Goal: Information Seeking & Learning: Learn about a topic

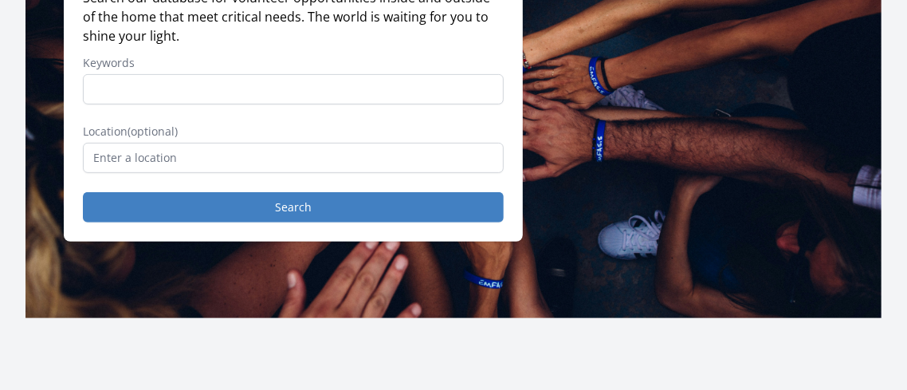
scroll to position [234, 0]
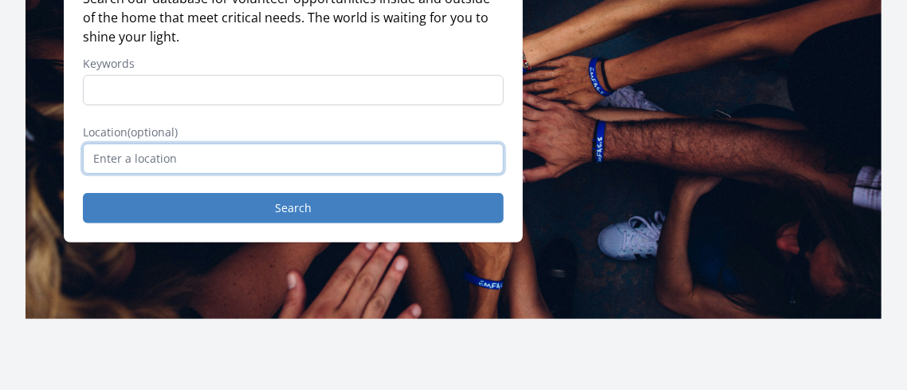
click at [127, 151] on input "text" at bounding box center [293, 158] width 421 height 30
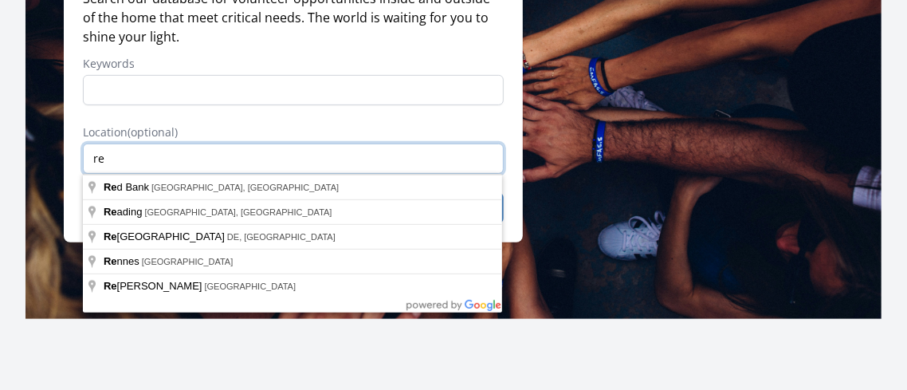
type input "r"
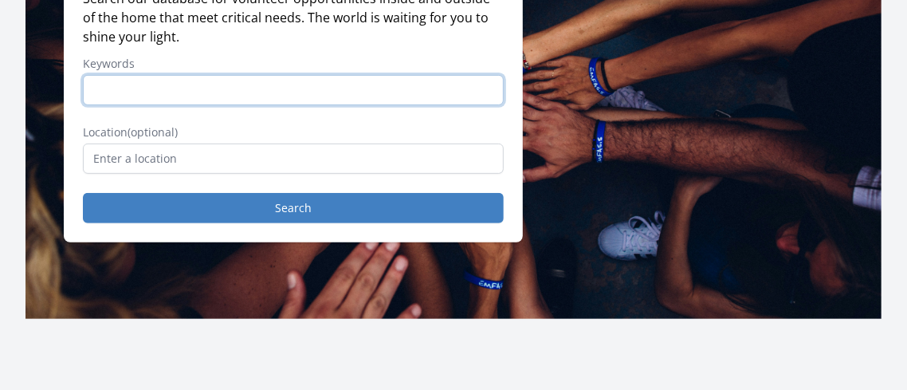
click at [137, 84] on input "Keywords" at bounding box center [293, 90] width 421 height 30
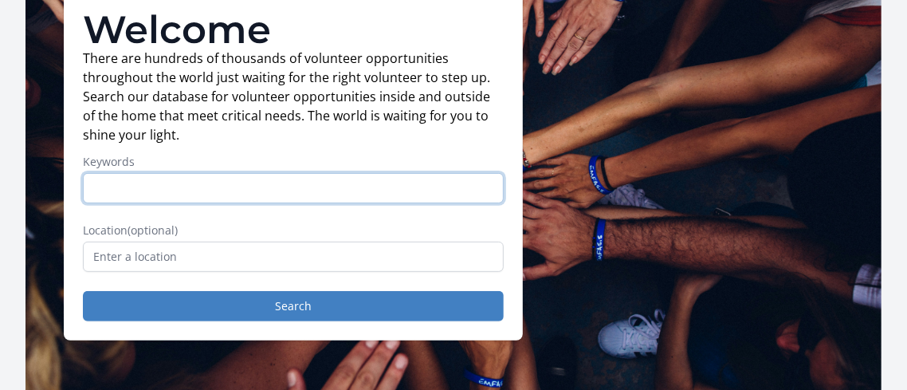
scroll to position [135, 0]
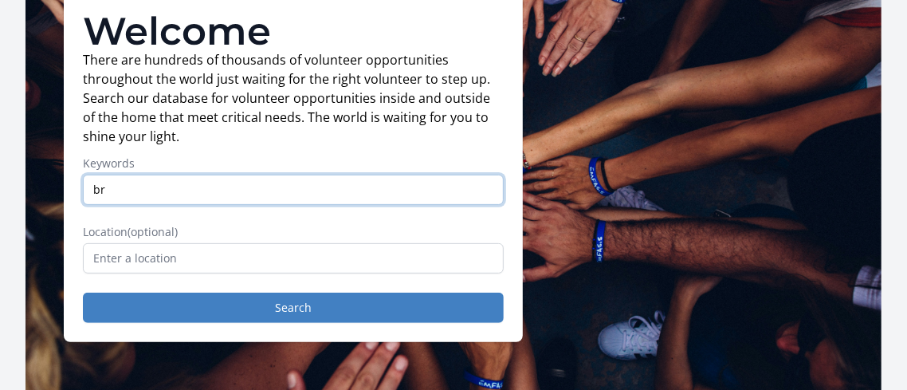
type input "b"
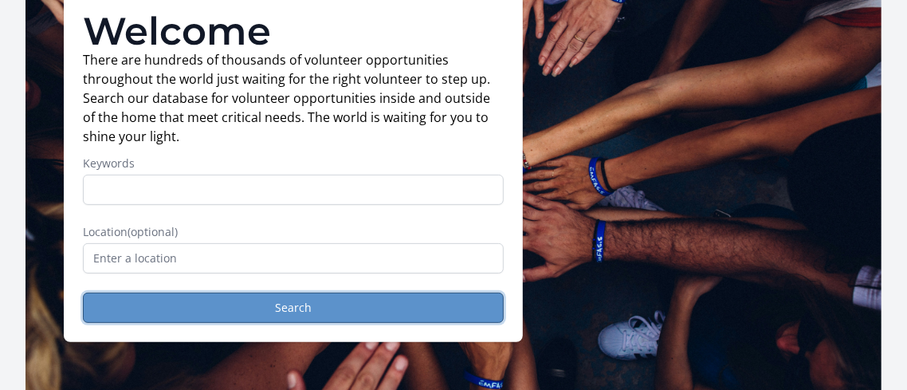
click at [291, 307] on button "Search" at bounding box center [293, 307] width 421 height 30
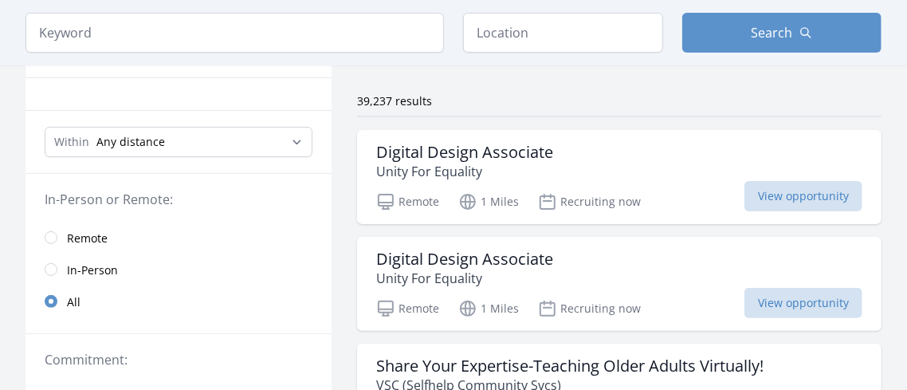
scroll to position [139, 0]
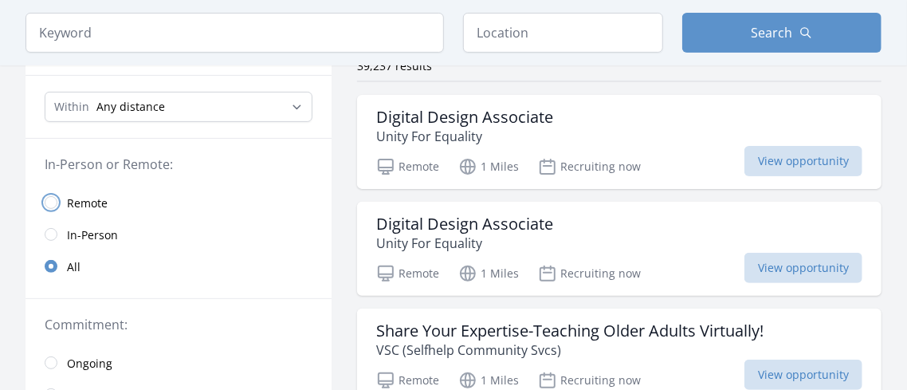
click at [48, 205] on input "radio" at bounding box center [51, 202] width 13 height 13
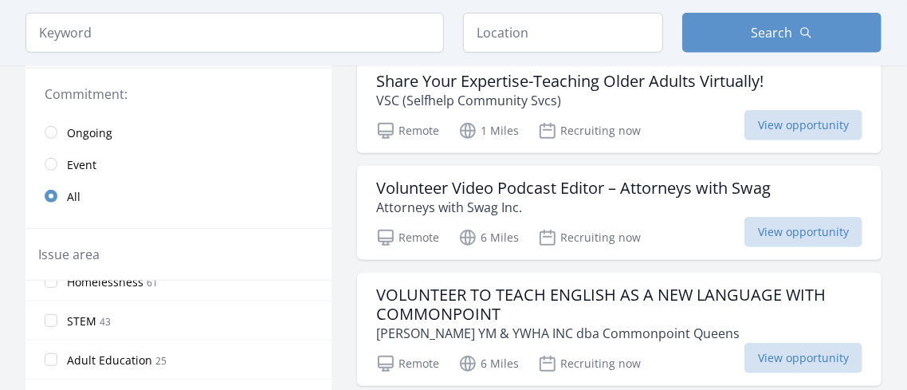
scroll to position [924, 0]
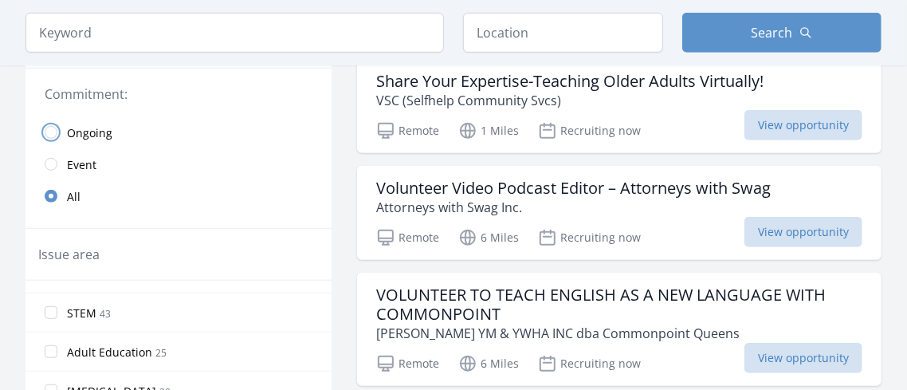
click at [50, 131] on input "radio" at bounding box center [51, 132] width 13 height 13
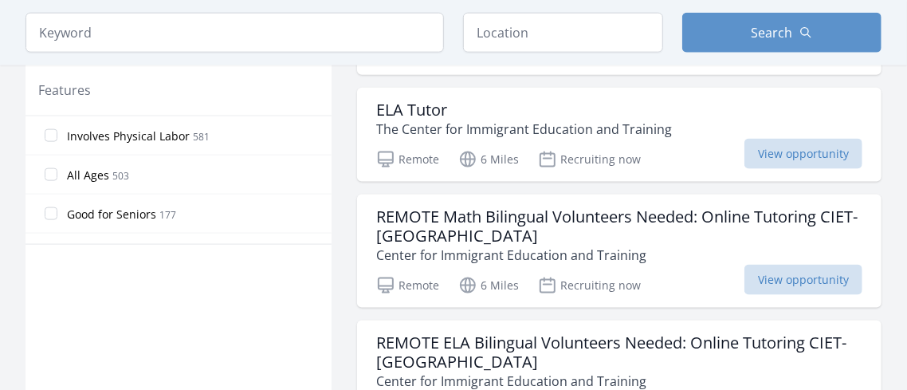
scroll to position [912, 0]
click at [46, 212] on input "Good for Seniors 177" at bounding box center [51, 213] width 13 height 13
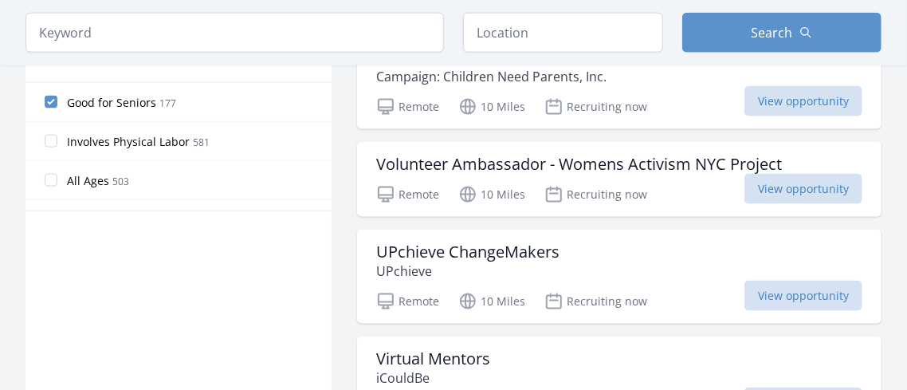
scroll to position [951, 0]
